Goal: Download file/media

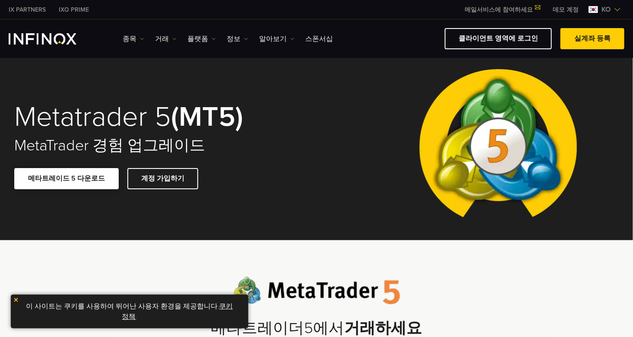
click at [60, 183] on link "메타트레이드 5 다운로드" at bounding box center [66, 178] width 105 height 21
